Goal: Information Seeking & Learning: Learn about a topic

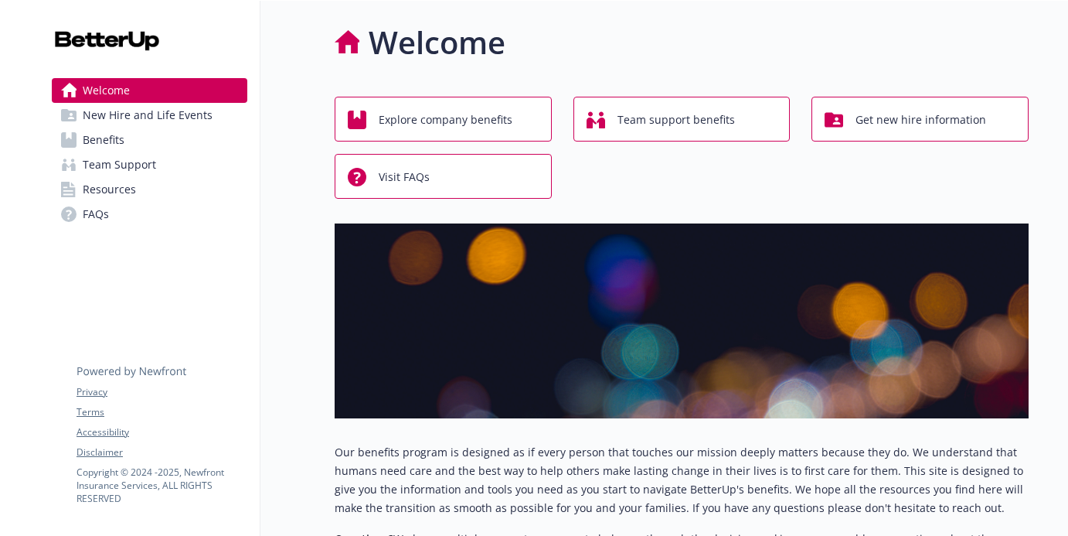
scroll to position [0, 12]
click at [389, 111] on span "Explore company benefits" at bounding box center [446, 119] width 134 height 29
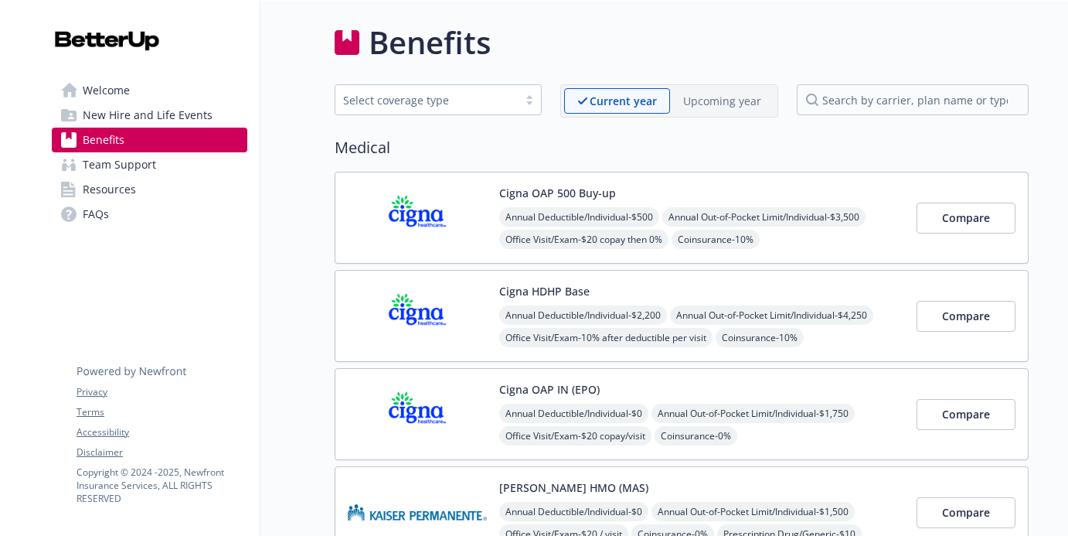
click at [152, 186] on link "Resources" at bounding box center [150, 189] width 196 height 25
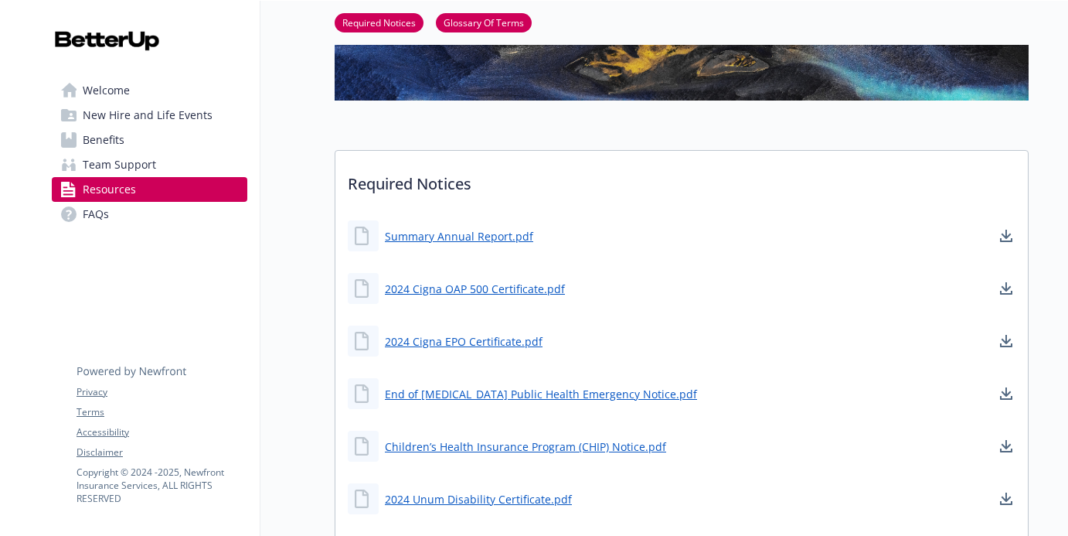
scroll to position [131, 12]
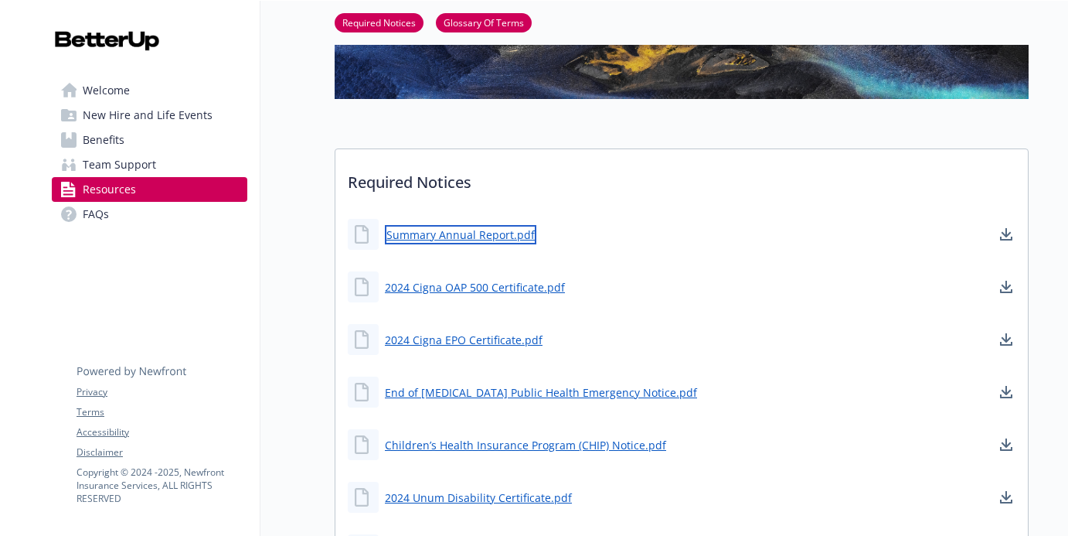
click at [499, 232] on link "Summary Annual Report.pdf" at bounding box center [461, 234] width 152 height 19
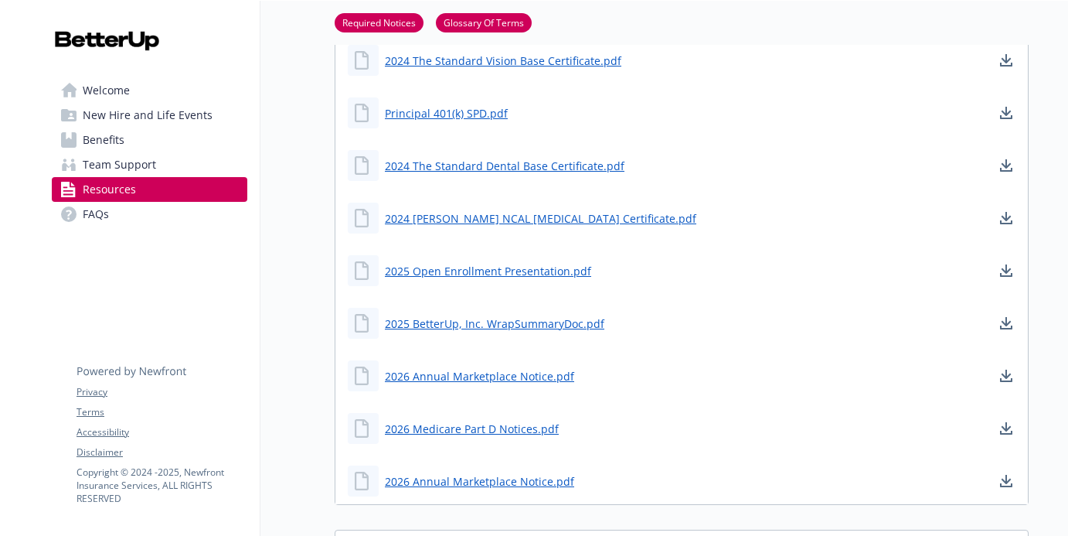
scroll to position [988, 5]
click at [536, 484] on link "2026 Annual Marketplace Notice.pdf" at bounding box center [481, 481] width 192 height 19
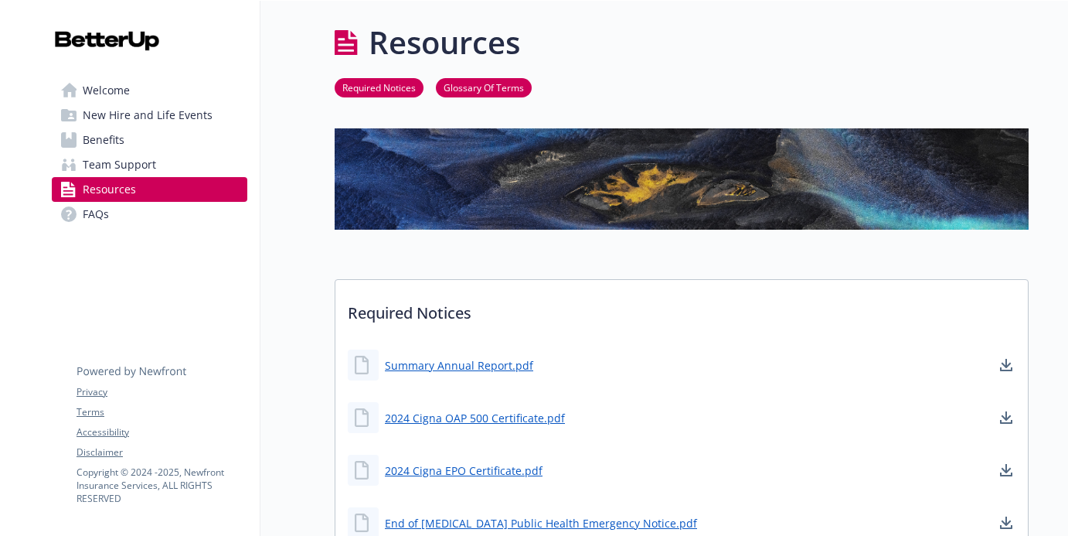
scroll to position [0, 5]
click at [175, 212] on link "FAQs" at bounding box center [150, 214] width 196 height 25
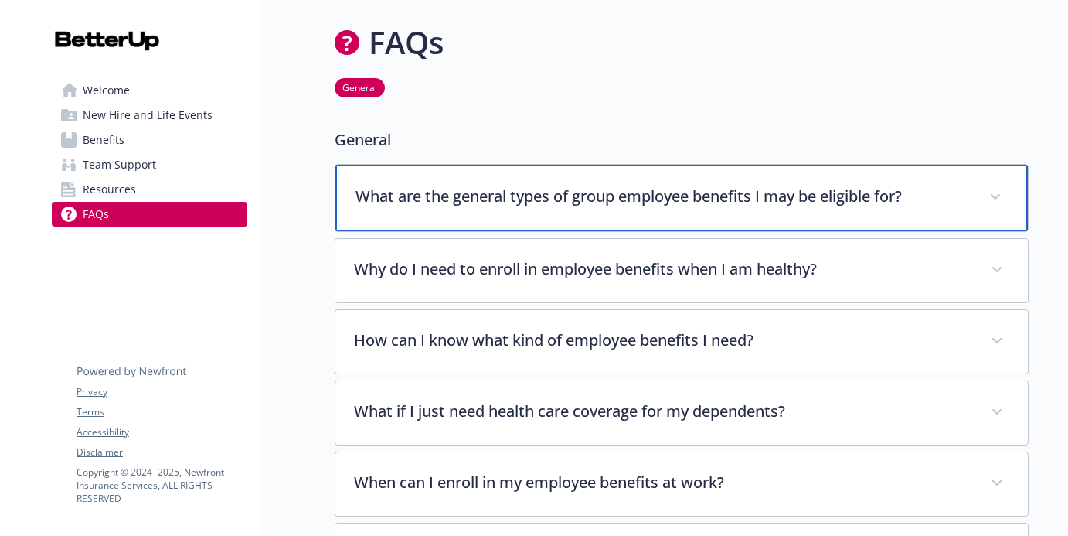
click at [407, 189] on p "What are the general types of group employee benefits I may be eligible for?" at bounding box center [663, 196] width 615 height 23
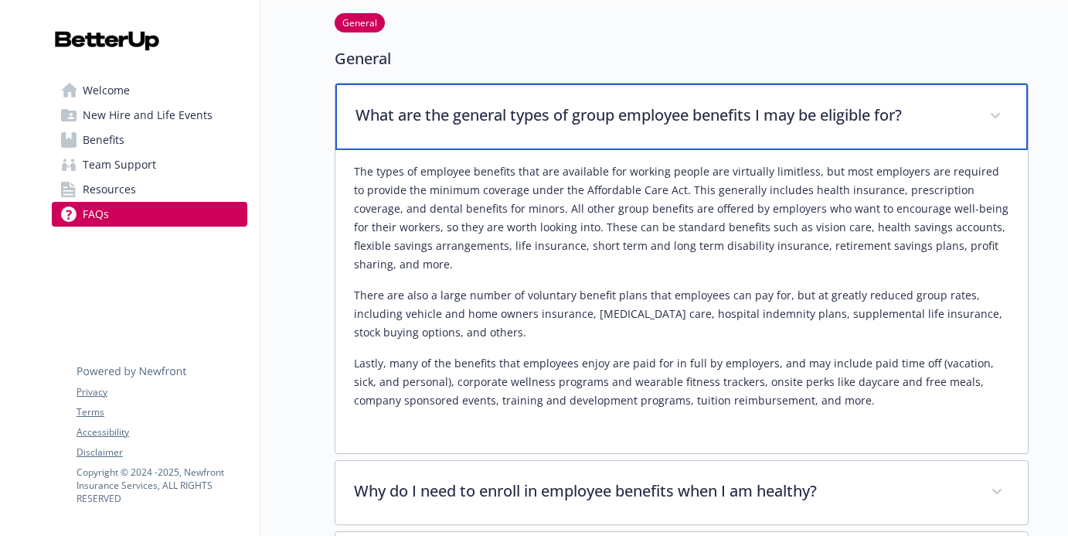
scroll to position [133, 5]
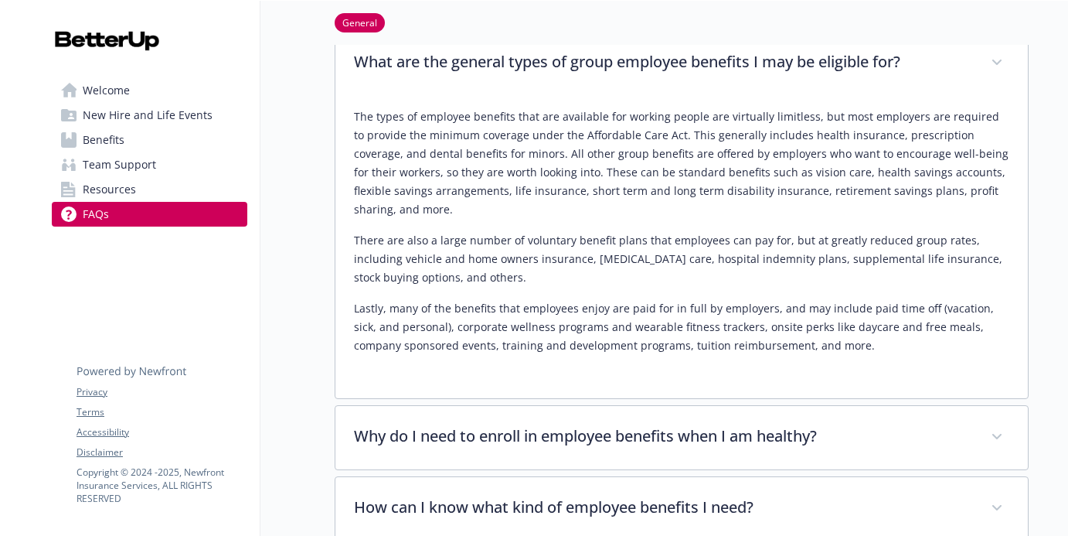
click at [169, 167] on link "Team Support" at bounding box center [150, 164] width 196 height 25
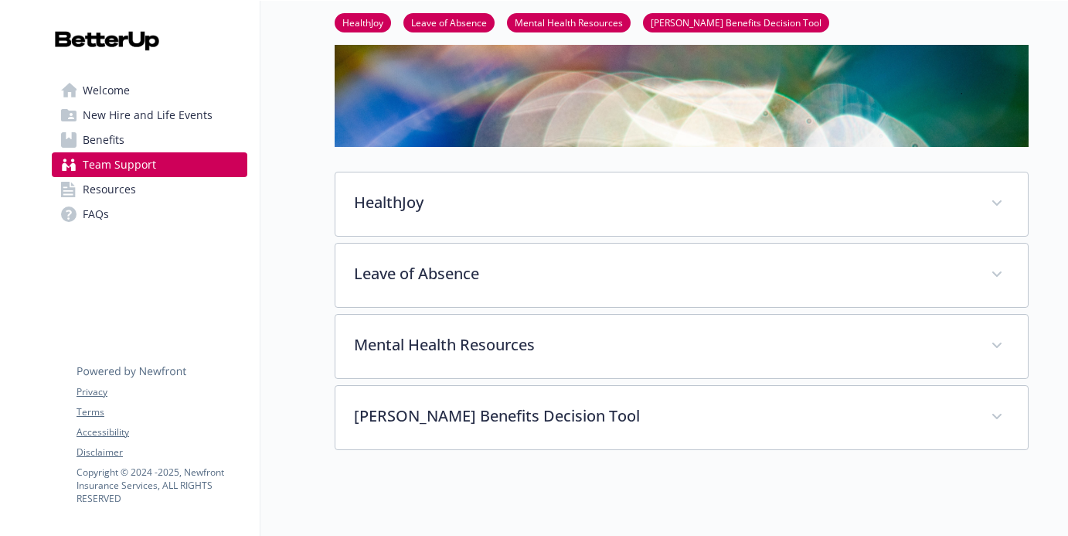
scroll to position [258, 5]
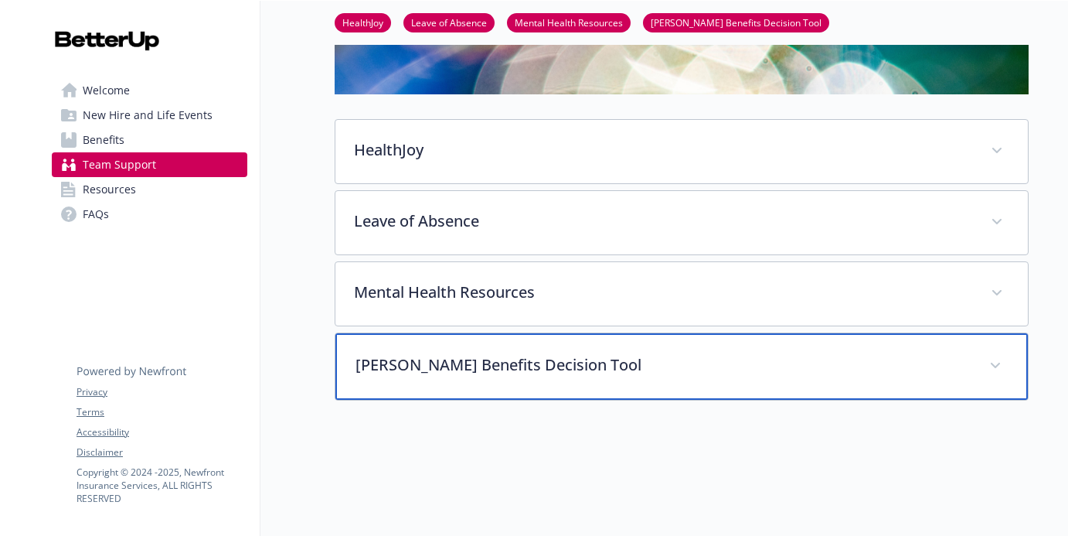
click at [411, 355] on p "[PERSON_NAME] Benefits Decision Tool" at bounding box center [663, 364] width 615 height 23
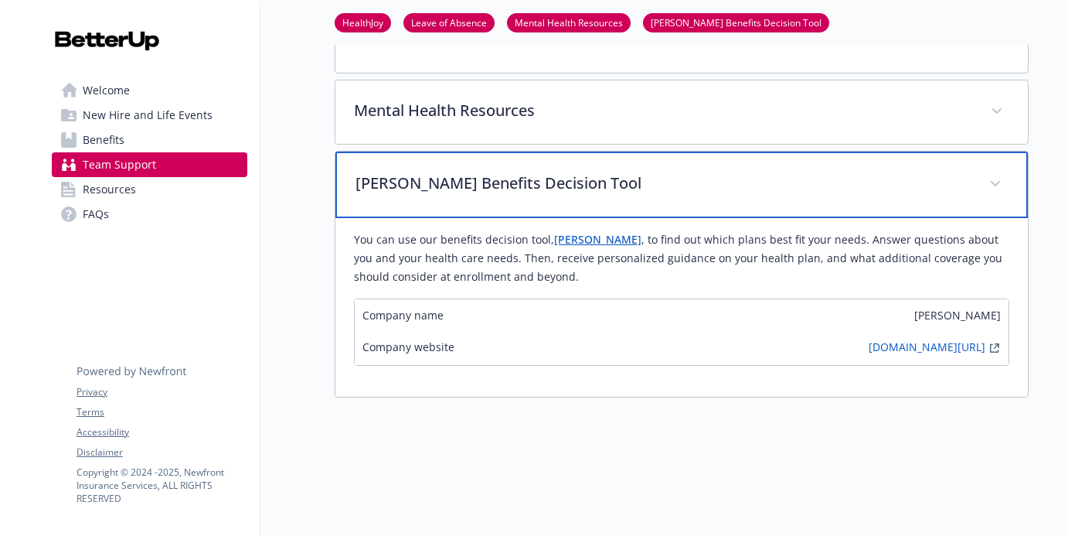
scroll to position [441, 4]
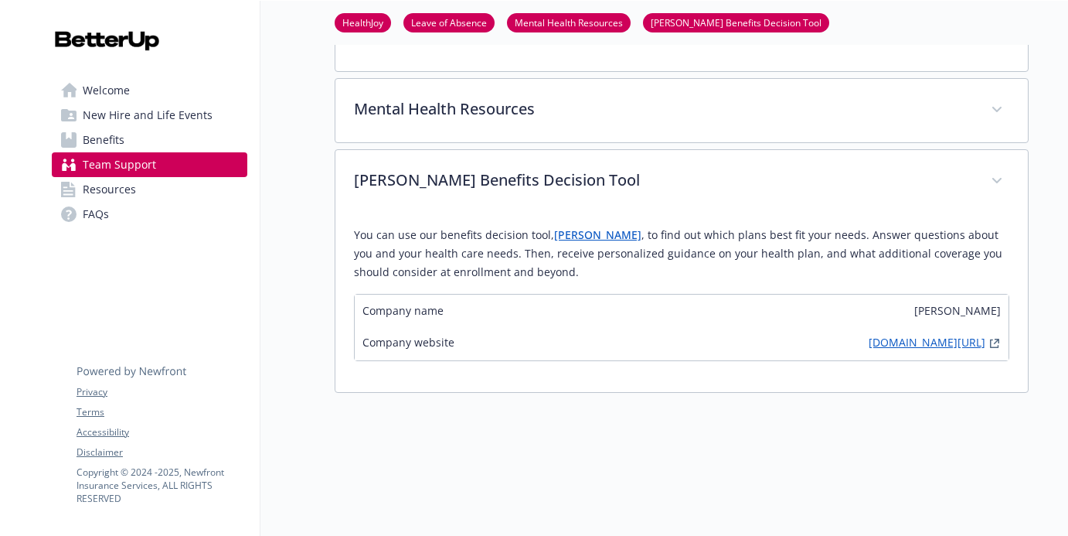
click at [875, 343] on link "[DOMAIN_NAME][URL]" at bounding box center [927, 343] width 117 height 19
click at [869, 346] on link "[DOMAIN_NAME][URL]" at bounding box center [927, 343] width 117 height 19
click at [158, 182] on link "Resources" at bounding box center [150, 189] width 196 height 25
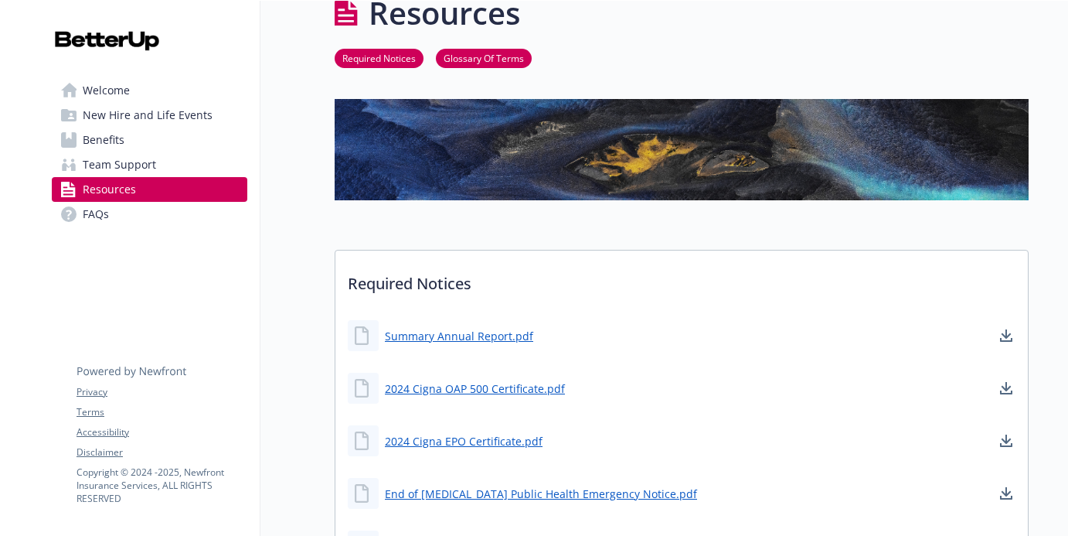
scroll to position [162, 4]
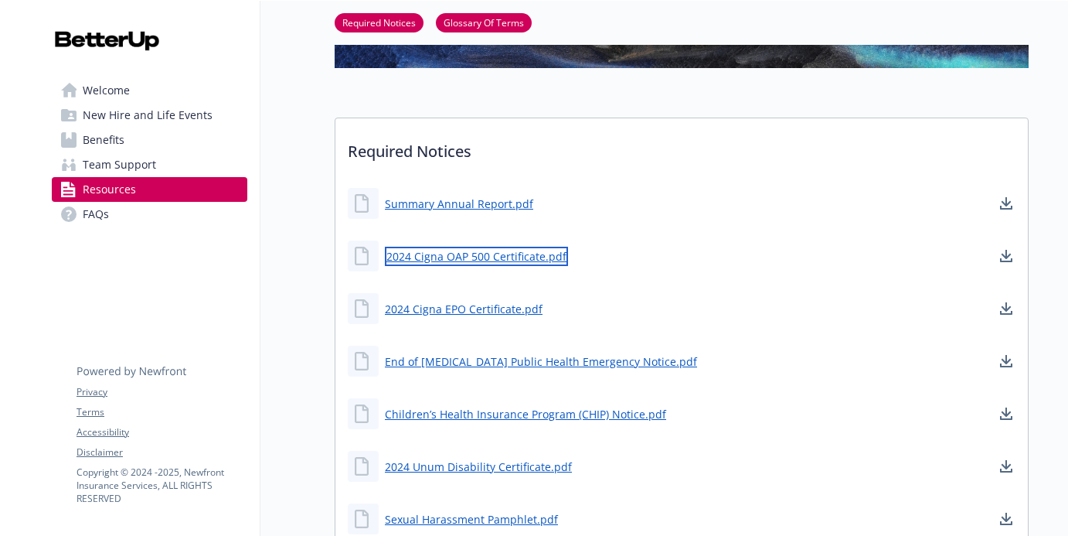
click at [401, 256] on link "2024 Cigna OAP 500 Certificate.pdf" at bounding box center [476, 256] width 183 height 19
click at [921, 1] on div "Required Notices Glossary Of Terms" at bounding box center [682, 23] width 694 height 44
click at [134, 106] on span "New Hire and Life Events" at bounding box center [148, 115] width 130 height 25
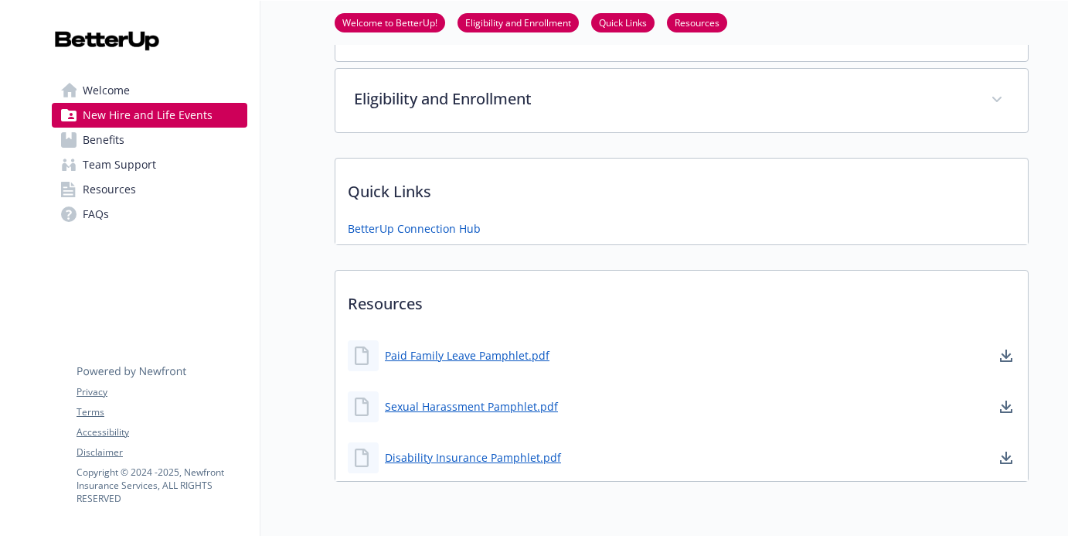
scroll to position [372, 4]
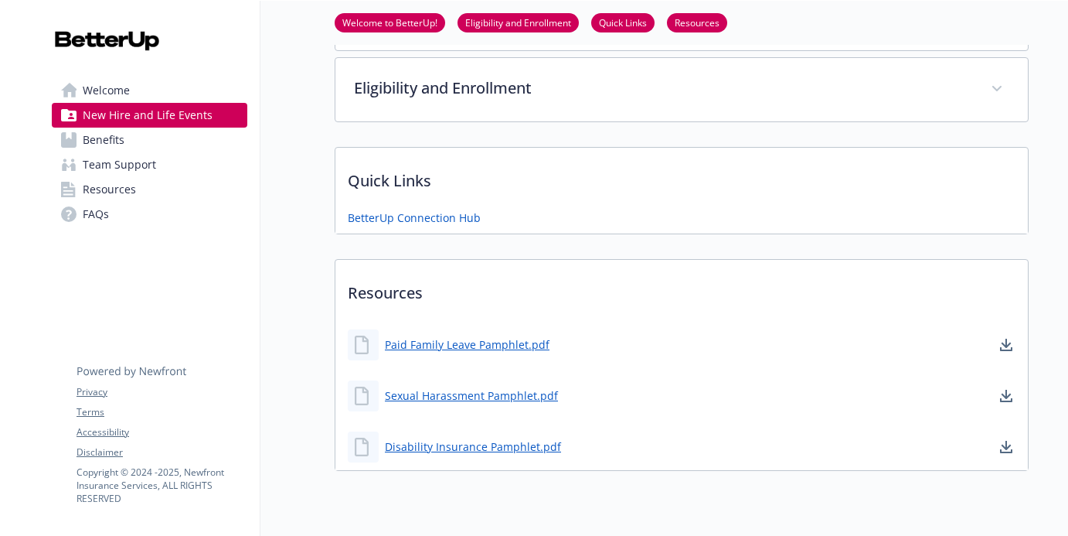
click at [185, 94] on link "Welcome" at bounding box center [150, 90] width 196 height 25
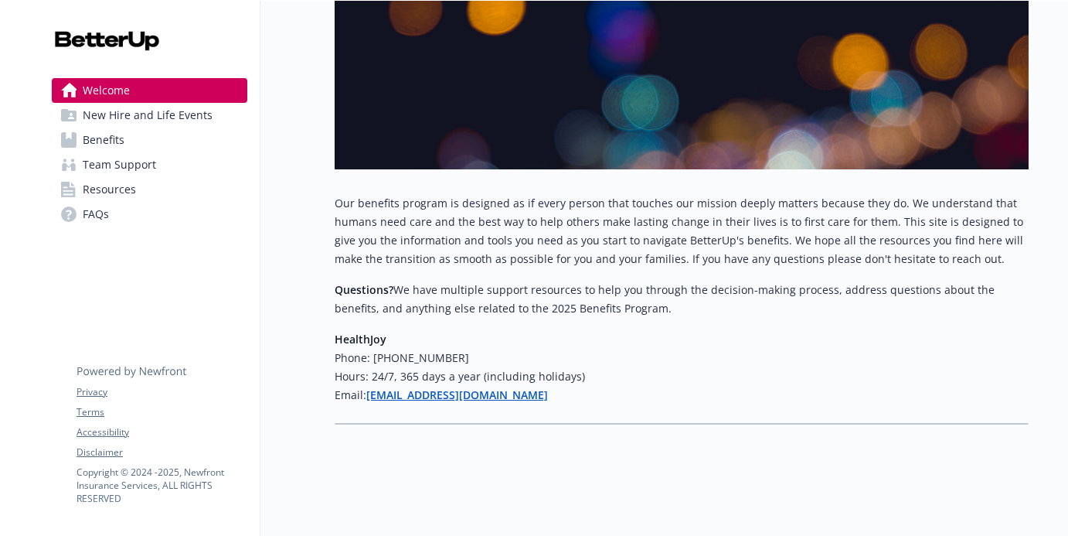
click at [147, 124] on span "New Hire and Life Events" at bounding box center [148, 115] width 130 height 25
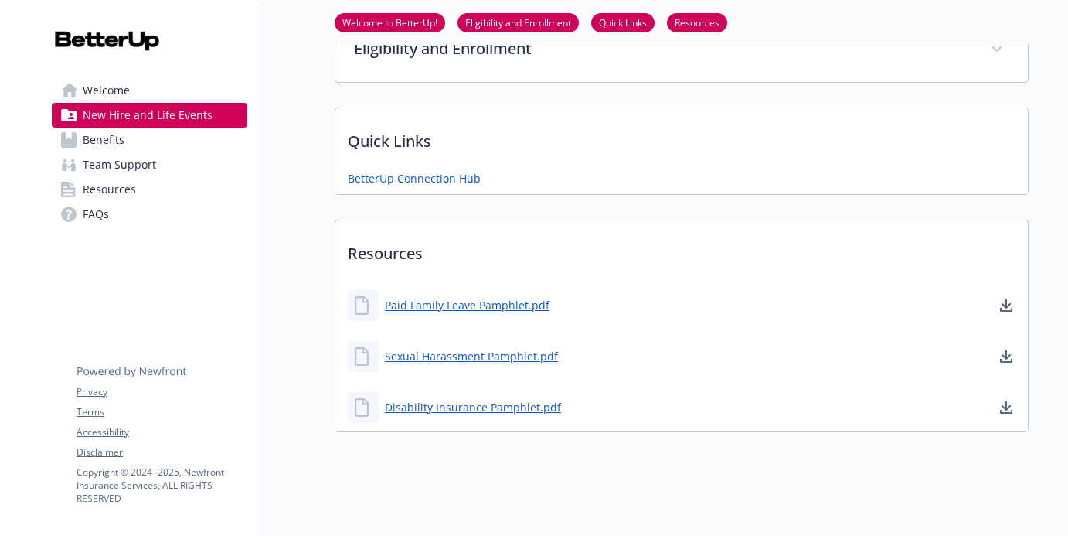
scroll to position [412, 2]
click at [446, 176] on link "BetterUp Connection Hub" at bounding box center [414, 177] width 133 height 16
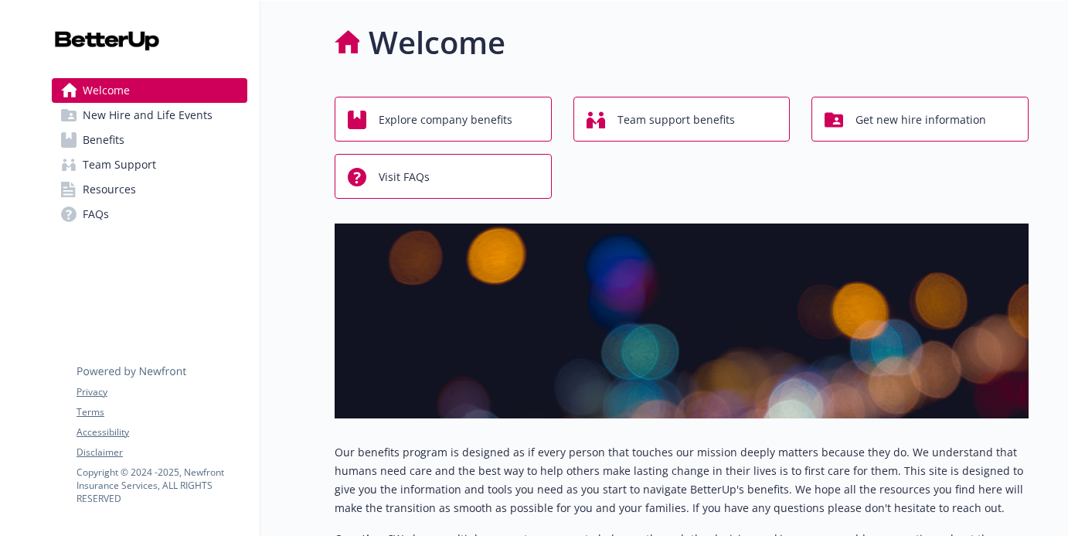
click at [879, 122] on span "Get new hire information" at bounding box center [921, 119] width 131 height 29
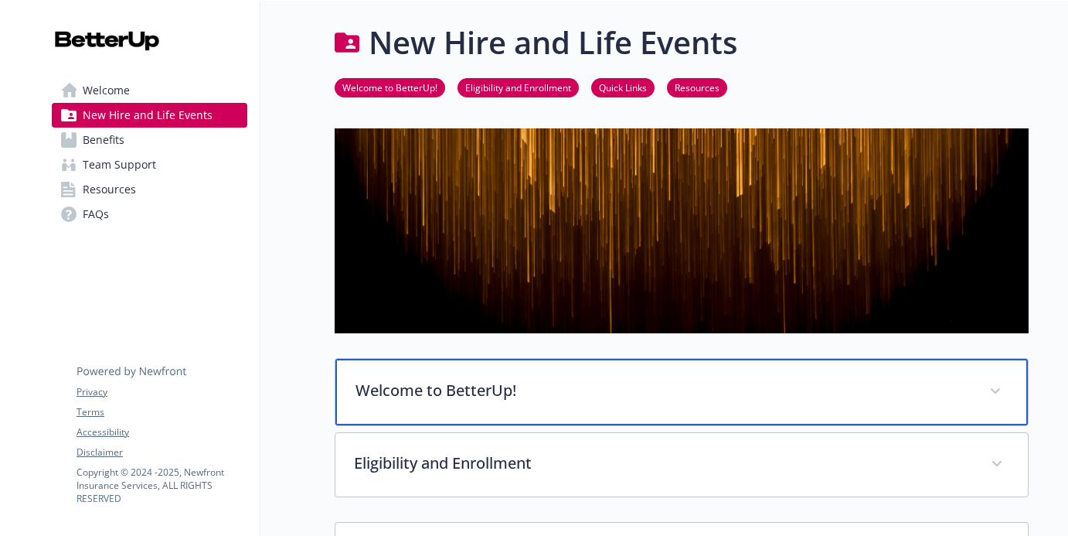
click at [510, 421] on div "Welcome to BetterUp!" at bounding box center [682, 392] width 693 height 66
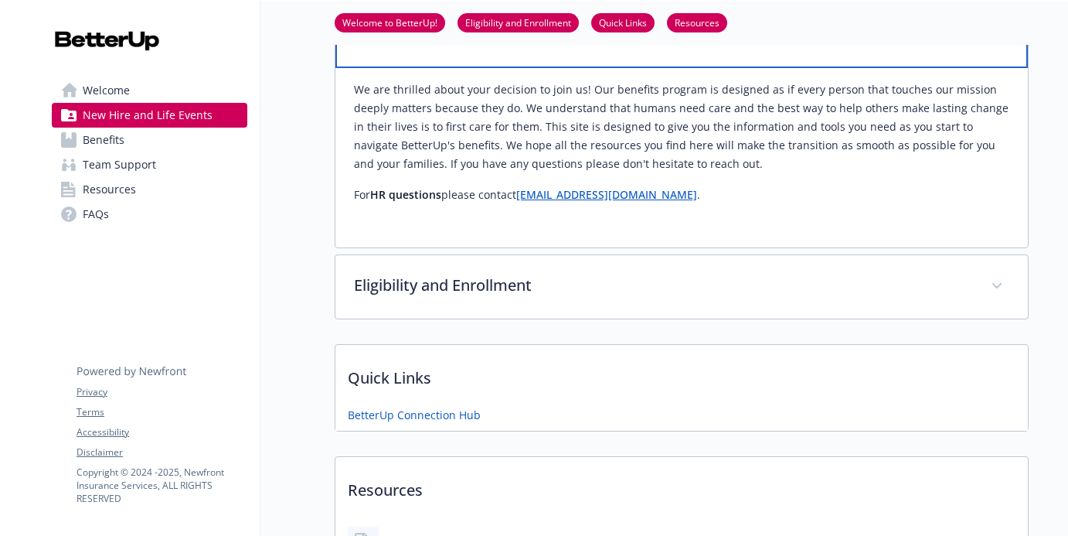
scroll to position [362, 0]
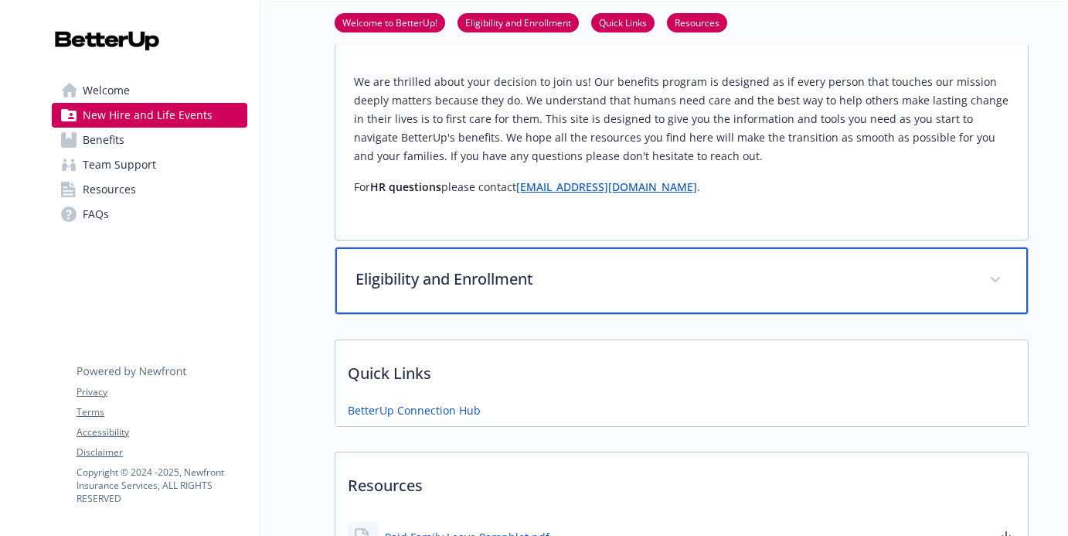
click at [522, 299] on div "Eligibility and Enrollment" at bounding box center [682, 280] width 693 height 66
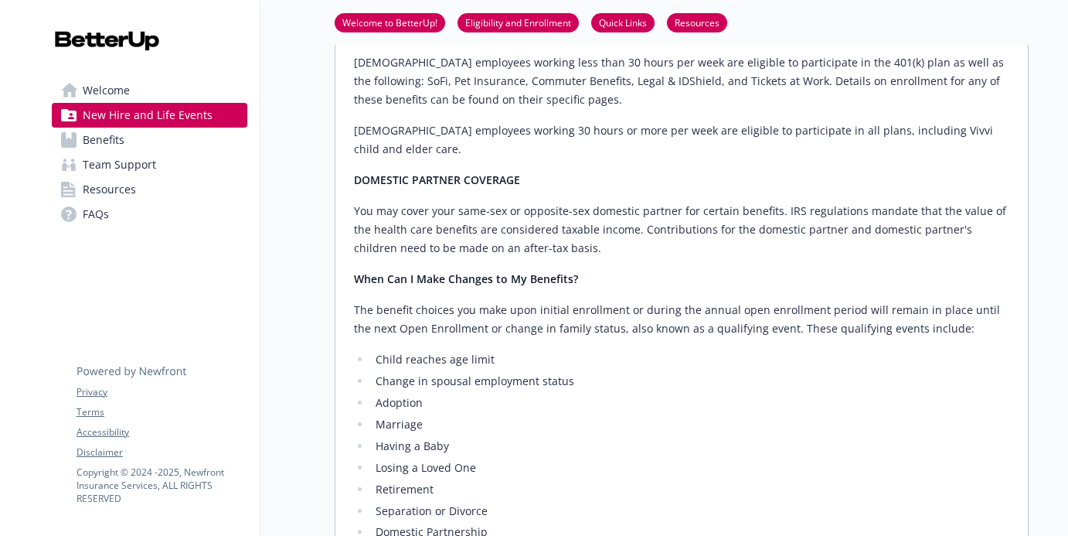
scroll to position [894, 0]
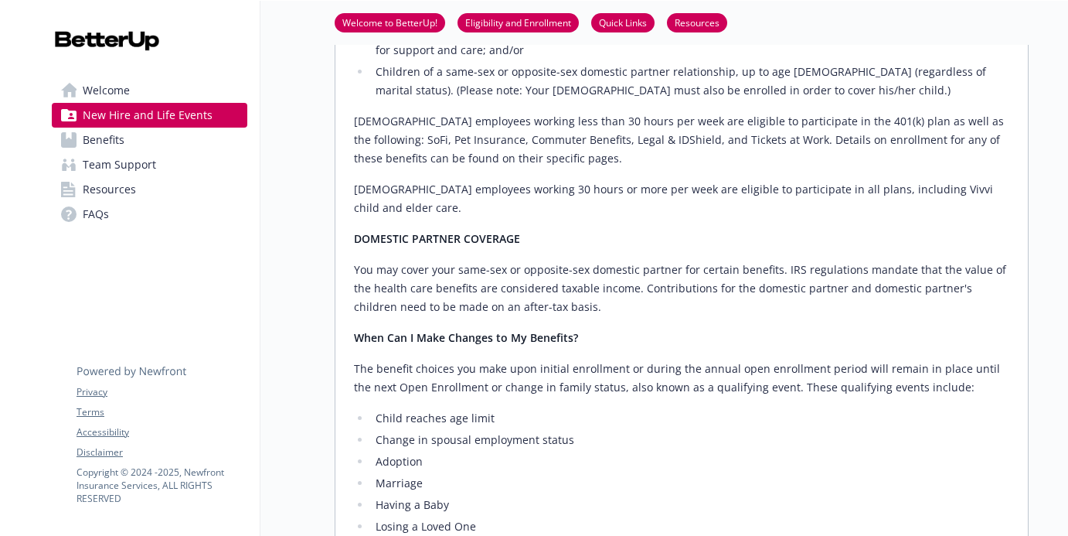
click at [636, 293] on div "Who's Eligible? Active, regular, full-time employees working a minimum of 30 ho…" at bounding box center [682, 313] width 656 height 1045
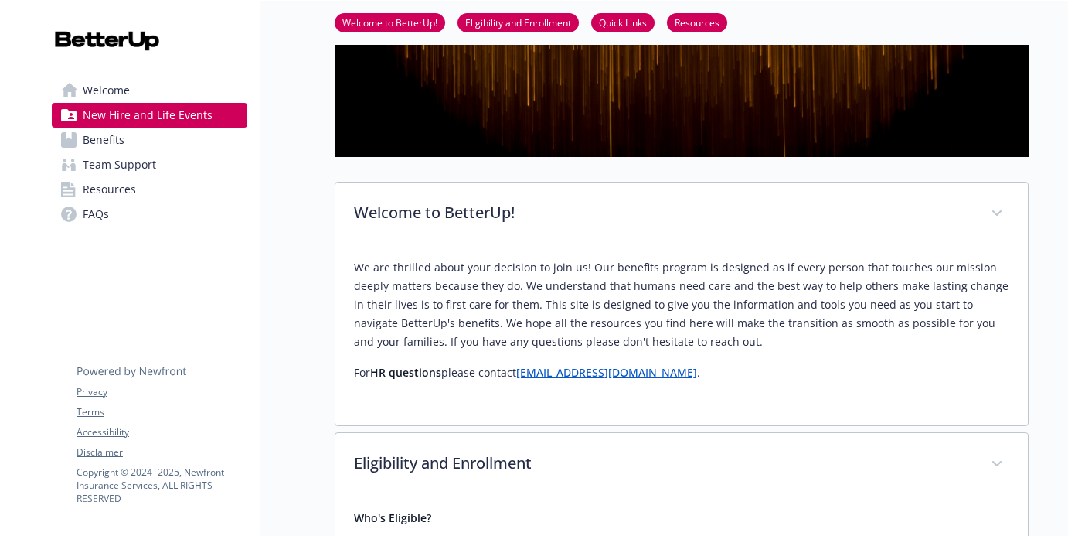
click at [164, 184] on link "Resources" at bounding box center [150, 189] width 196 height 25
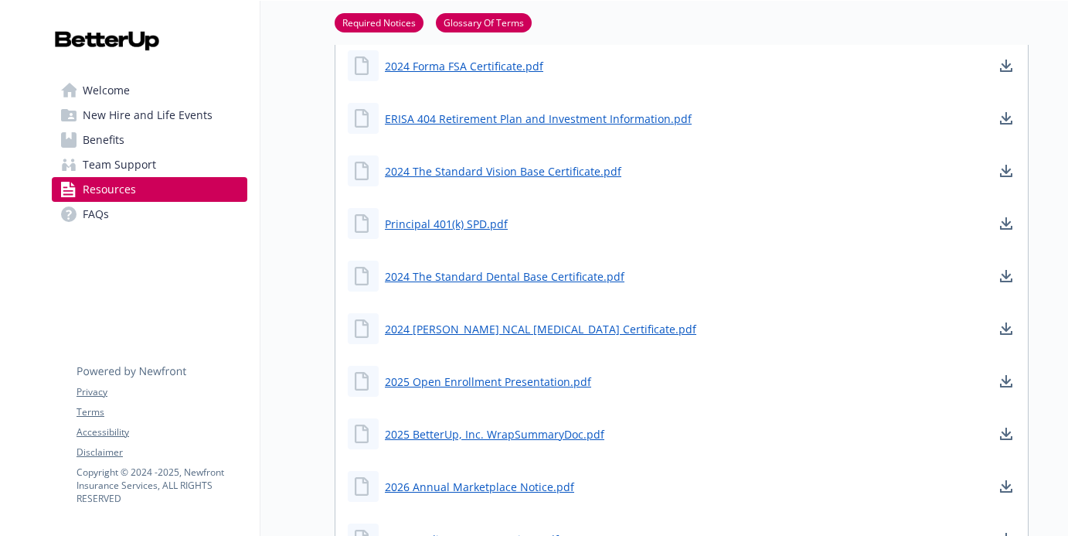
scroll to position [879, 0]
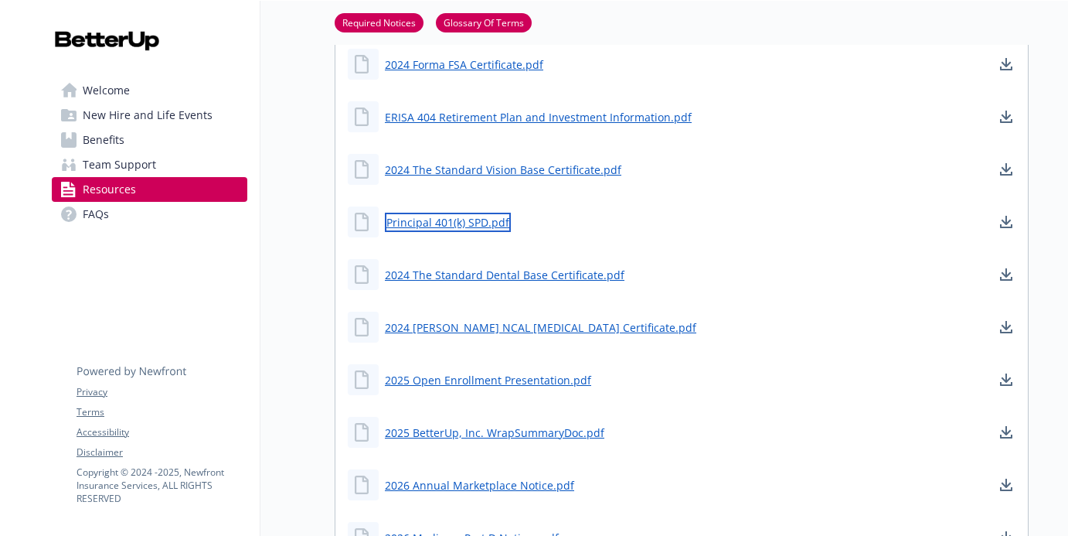
click at [445, 222] on link "Principal 401(k) SPD.pdf" at bounding box center [448, 222] width 126 height 19
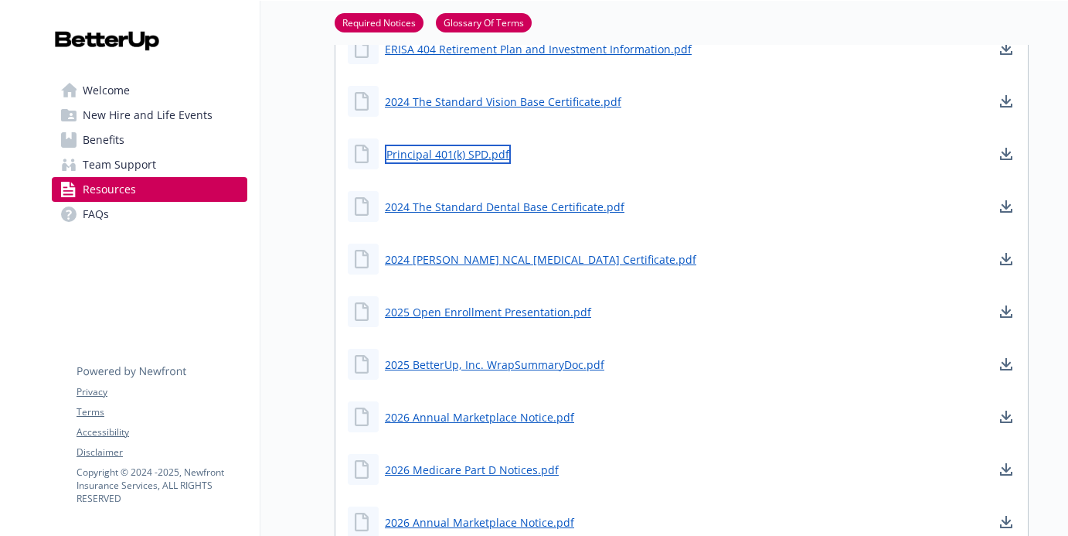
scroll to position [954, 0]
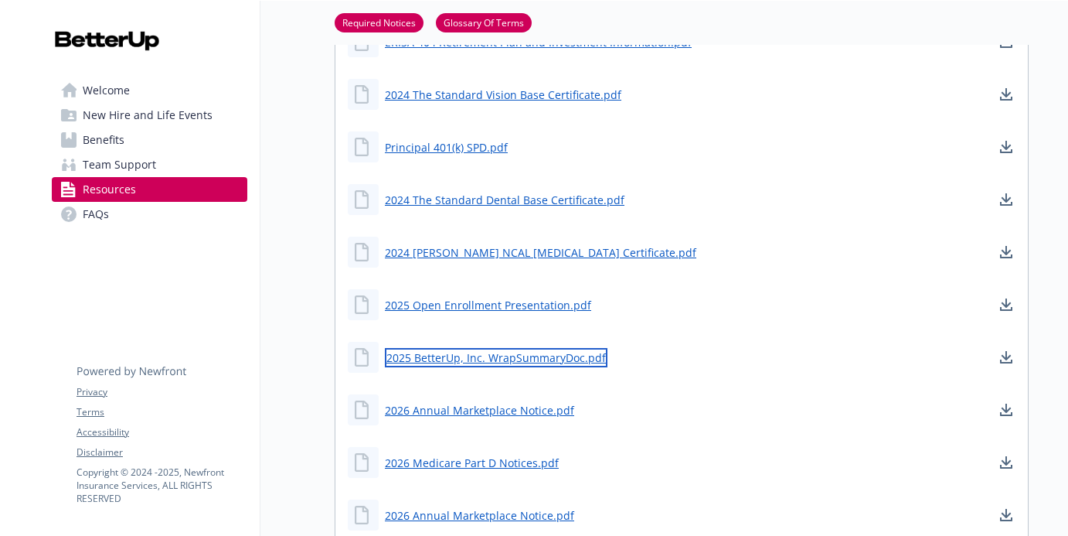
click at [578, 356] on link "2025 BetterUp, Inc. WrapSummaryDoc.pdf" at bounding box center [496, 357] width 223 height 19
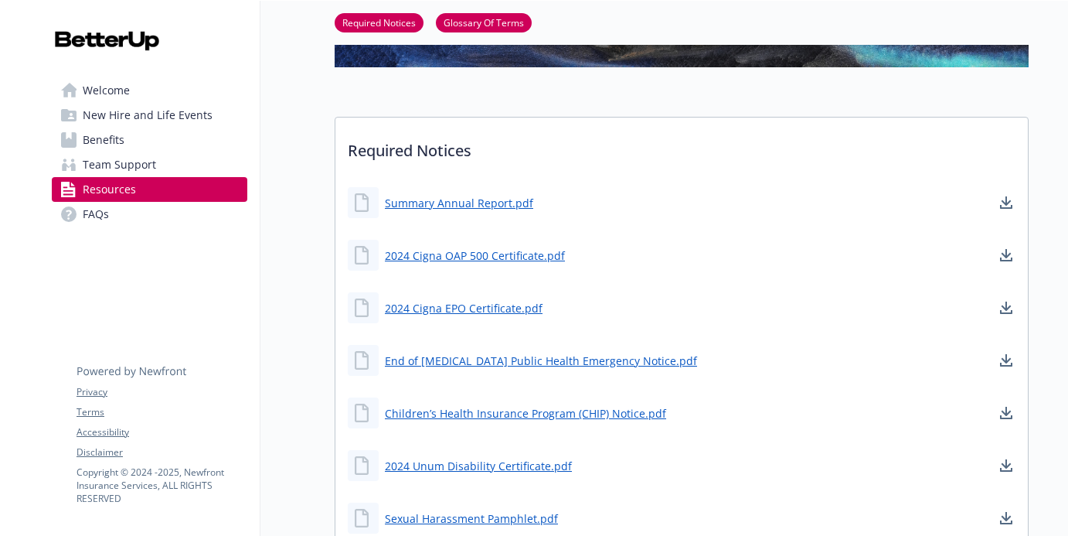
scroll to position [162, 0]
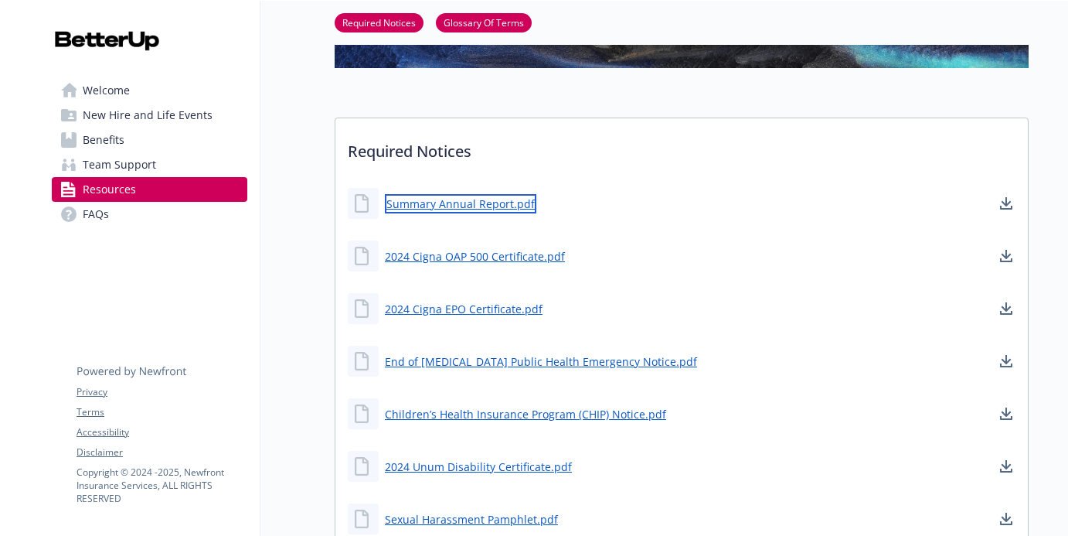
click at [509, 204] on link "Summary Annual Report.pdf" at bounding box center [461, 203] width 152 height 19
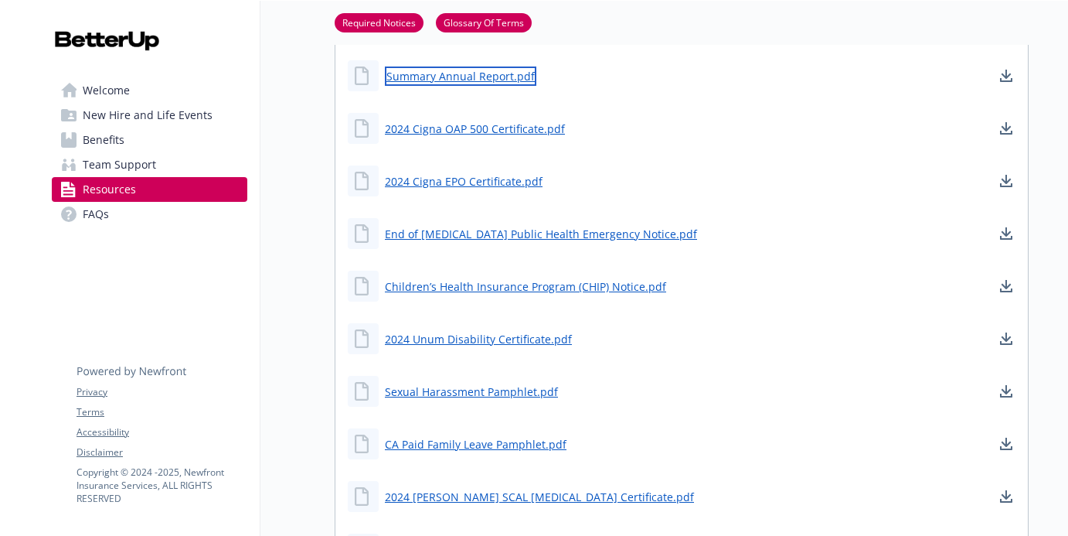
scroll to position [294, 0]
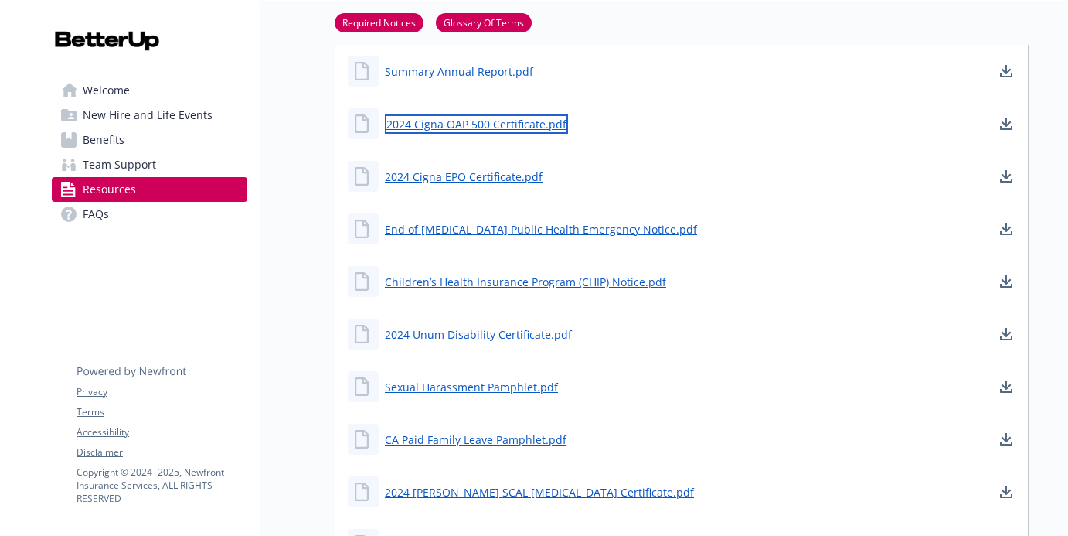
click at [521, 131] on link "2024 Cigna OAP 500 Certificate.pdf" at bounding box center [476, 123] width 183 height 19
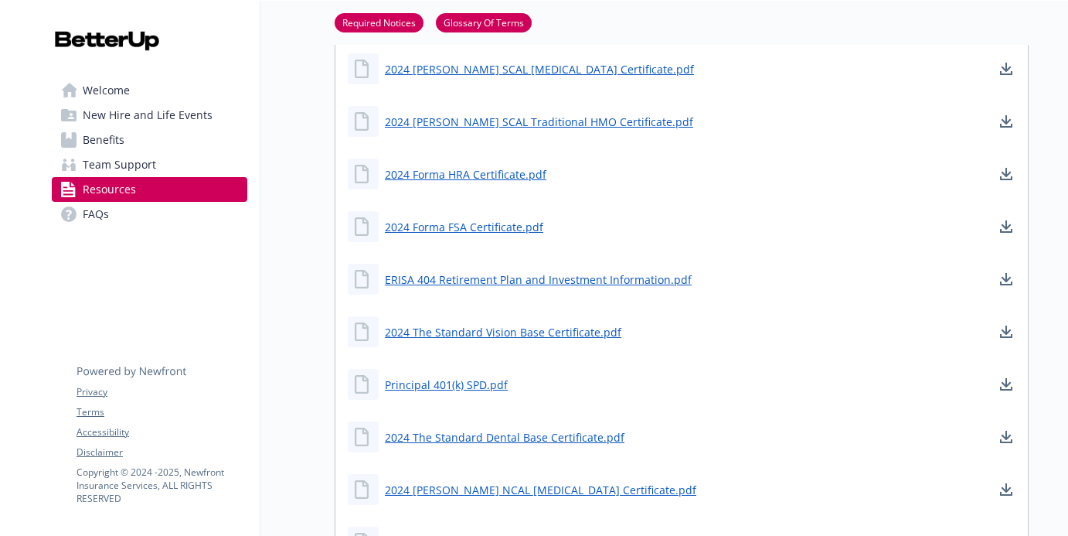
scroll to position [768, 0]
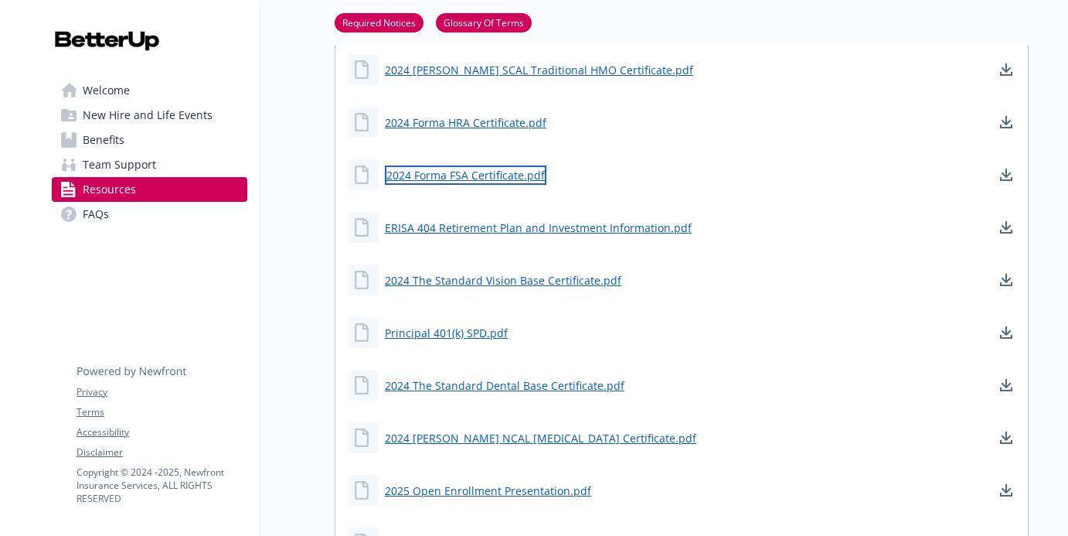
click at [517, 173] on link "2024 Forma FSA Certificate.pdf" at bounding box center [466, 174] width 162 height 19
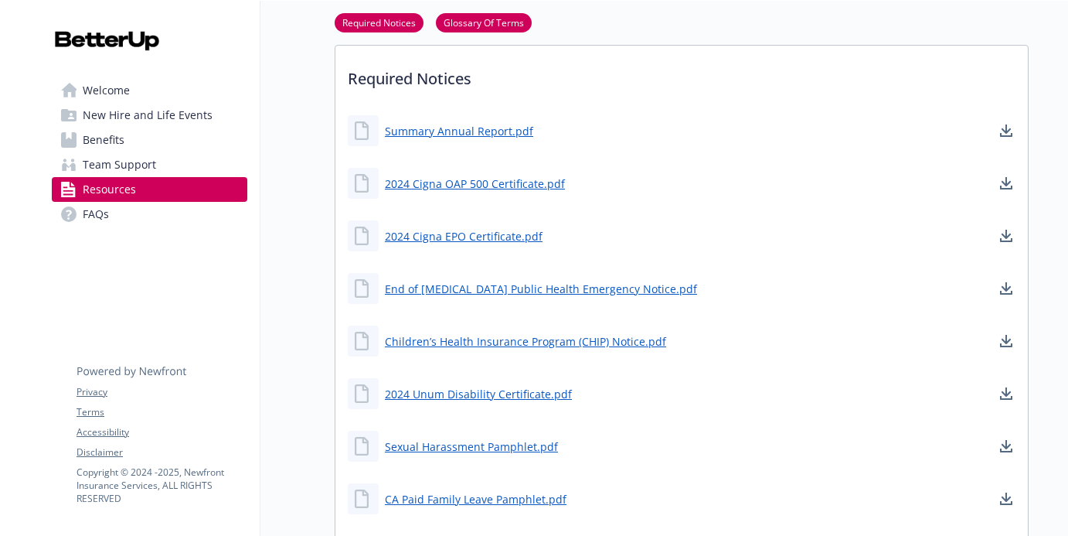
scroll to position [203, 0]
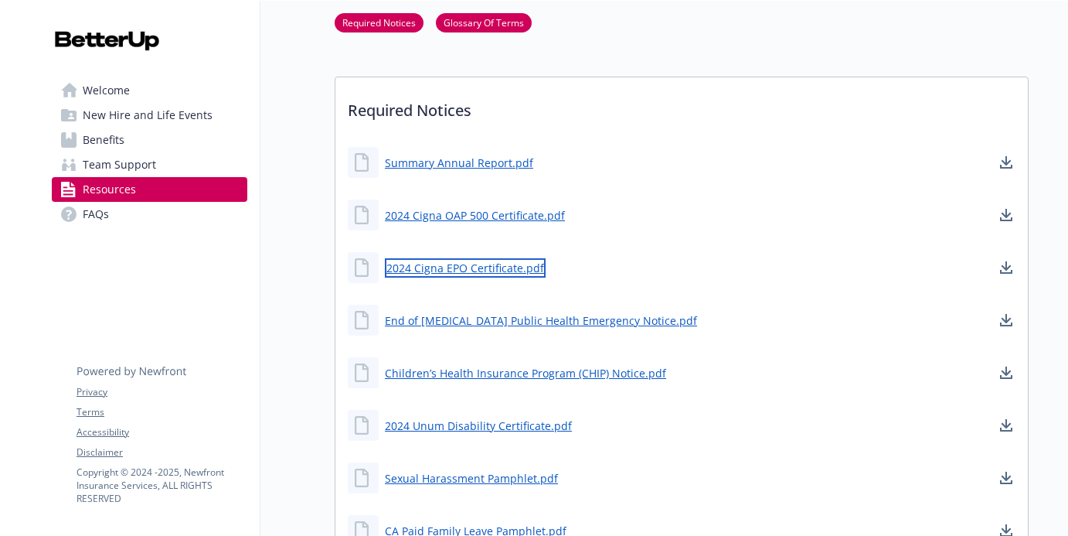
click at [533, 267] on link "2024 Cigna EPO Certificate.pdf" at bounding box center [465, 267] width 161 height 19
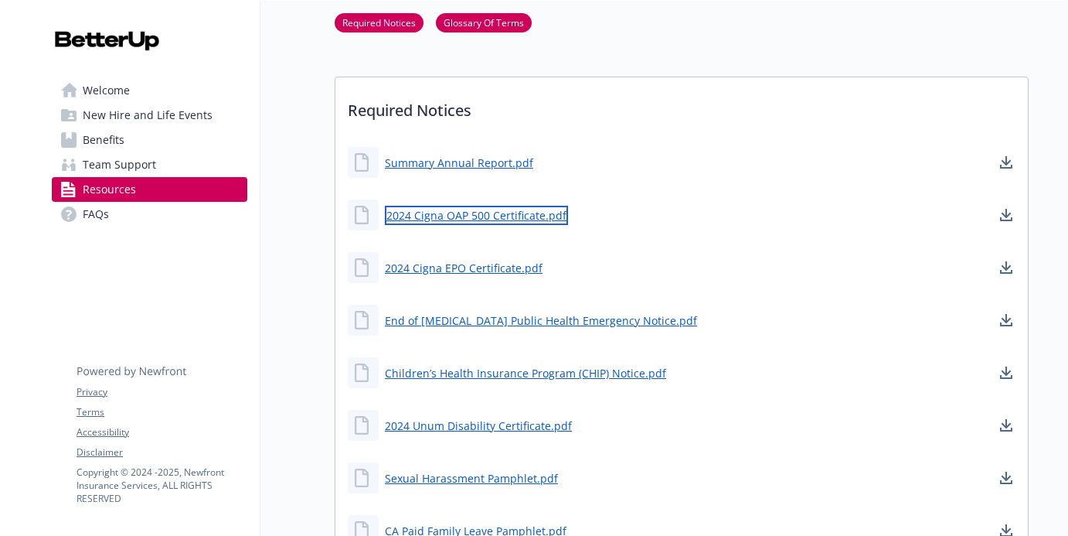
click at [521, 213] on link "2024 Cigna OAP 500 Certificate.pdf" at bounding box center [476, 215] width 183 height 19
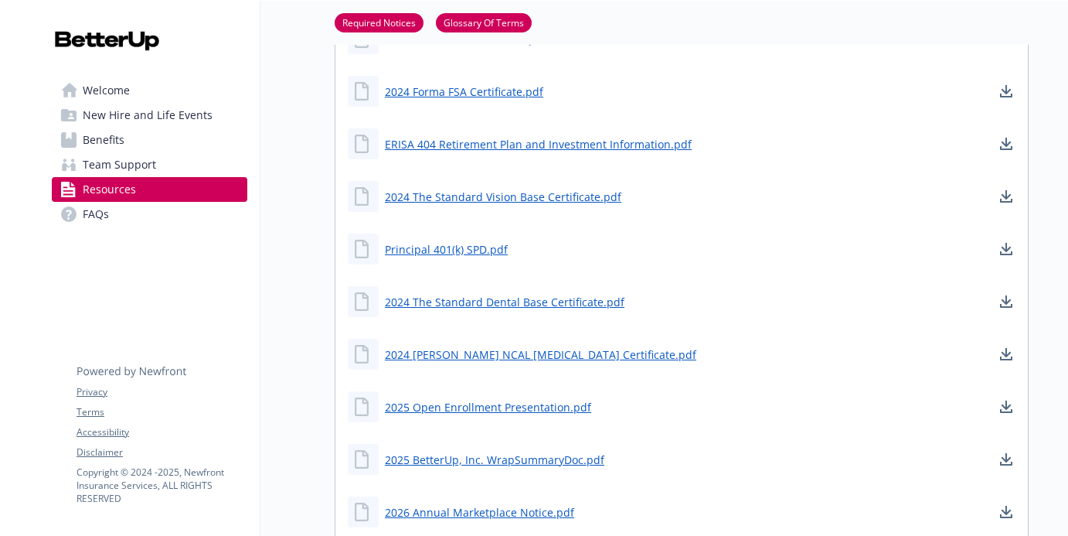
scroll to position [908, 0]
